Goal: Navigation & Orientation: Find specific page/section

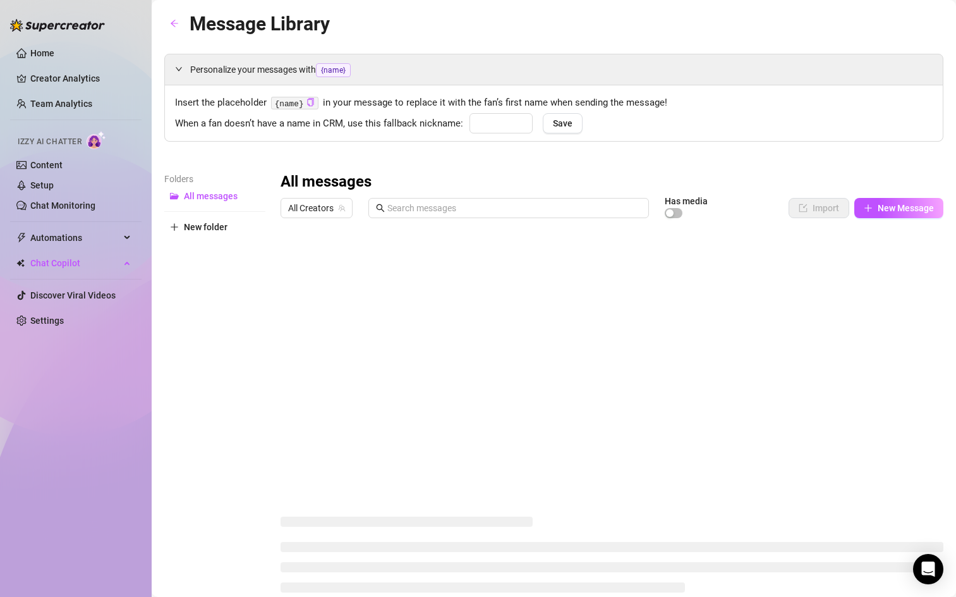
type input "babe"
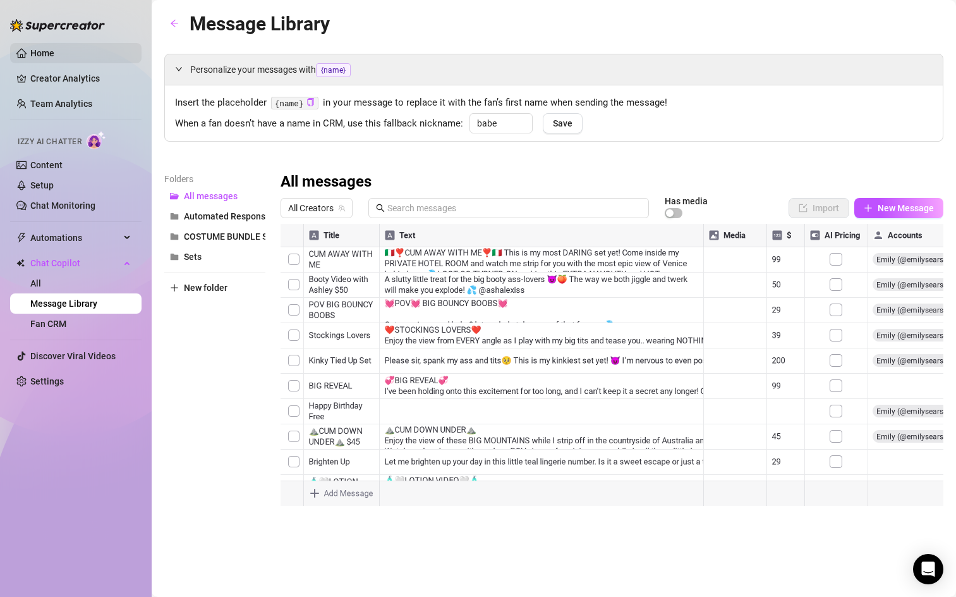
click at [54, 58] on link "Home" at bounding box center [42, 53] width 24 height 10
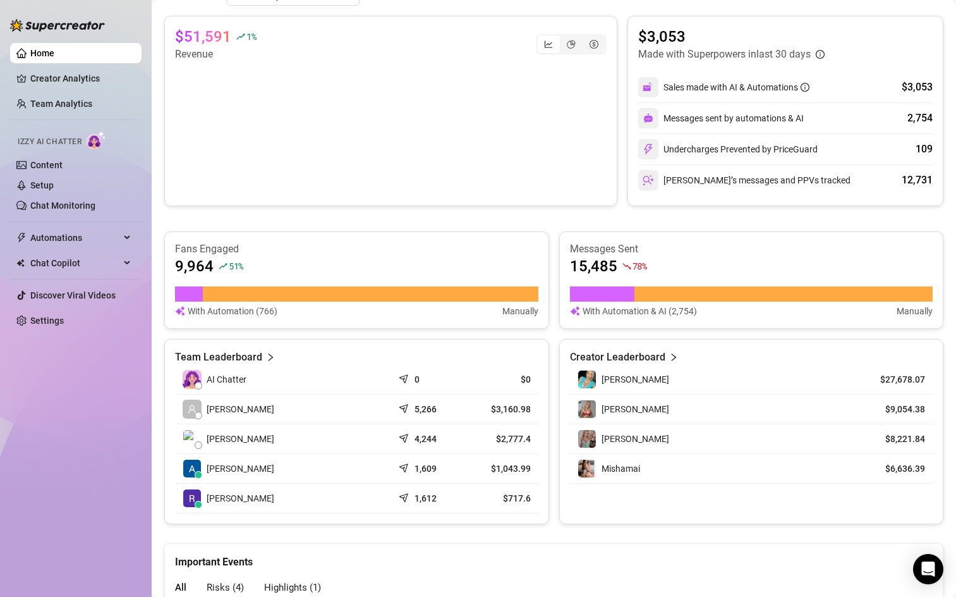
scroll to position [244, 0]
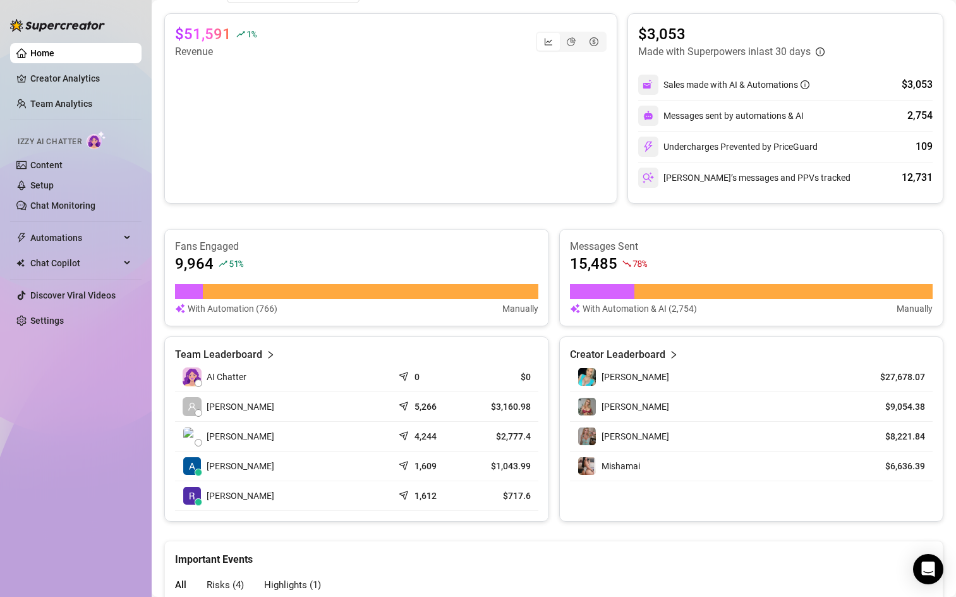
click at [638, 353] on article "Creator Leaderboard" at bounding box center [617, 354] width 95 height 15
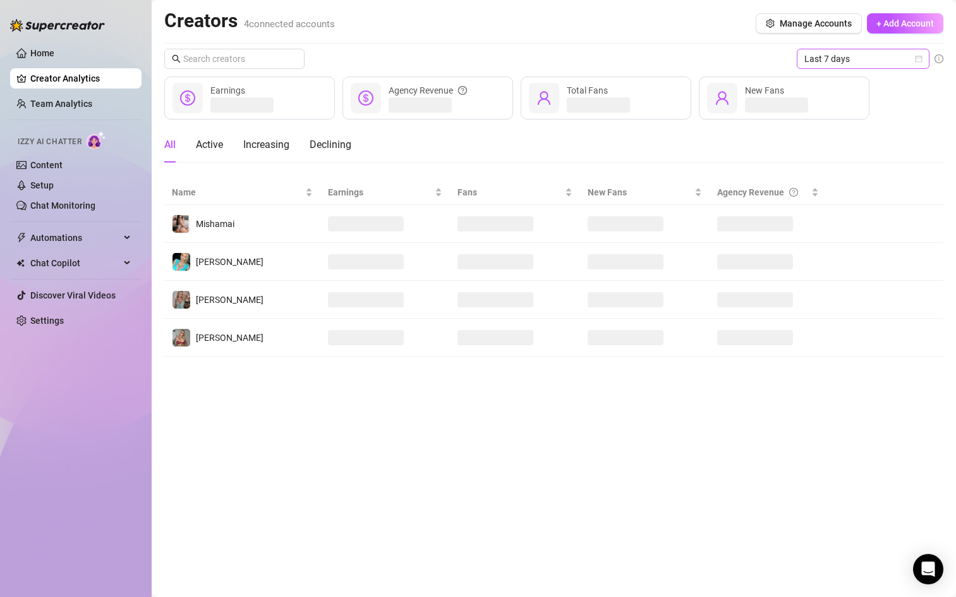
click at [904, 64] on span "Last 7 days" at bounding box center [863, 58] width 118 height 19
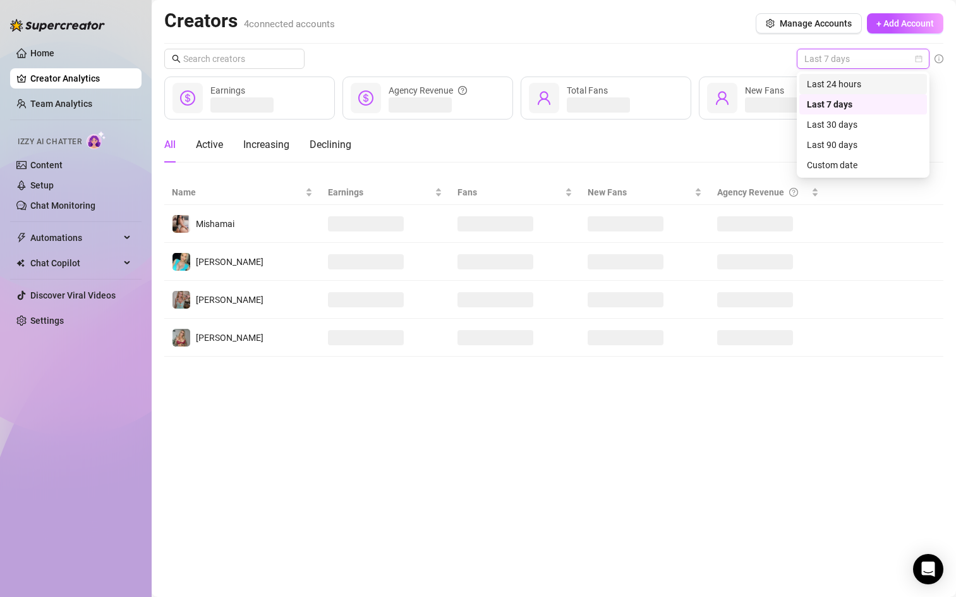
click at [876, 85] on div "Last 24 hours" at bounding box center [863, 84] width 112 height 14
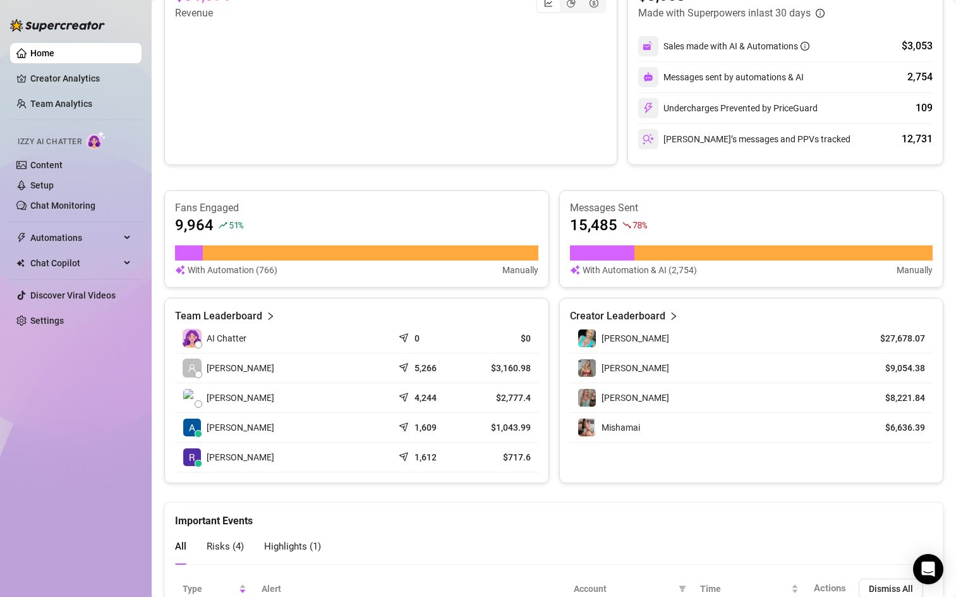
scroll to position [229, 0]
